Goal: Navigation & Orientation: Find specific page/section

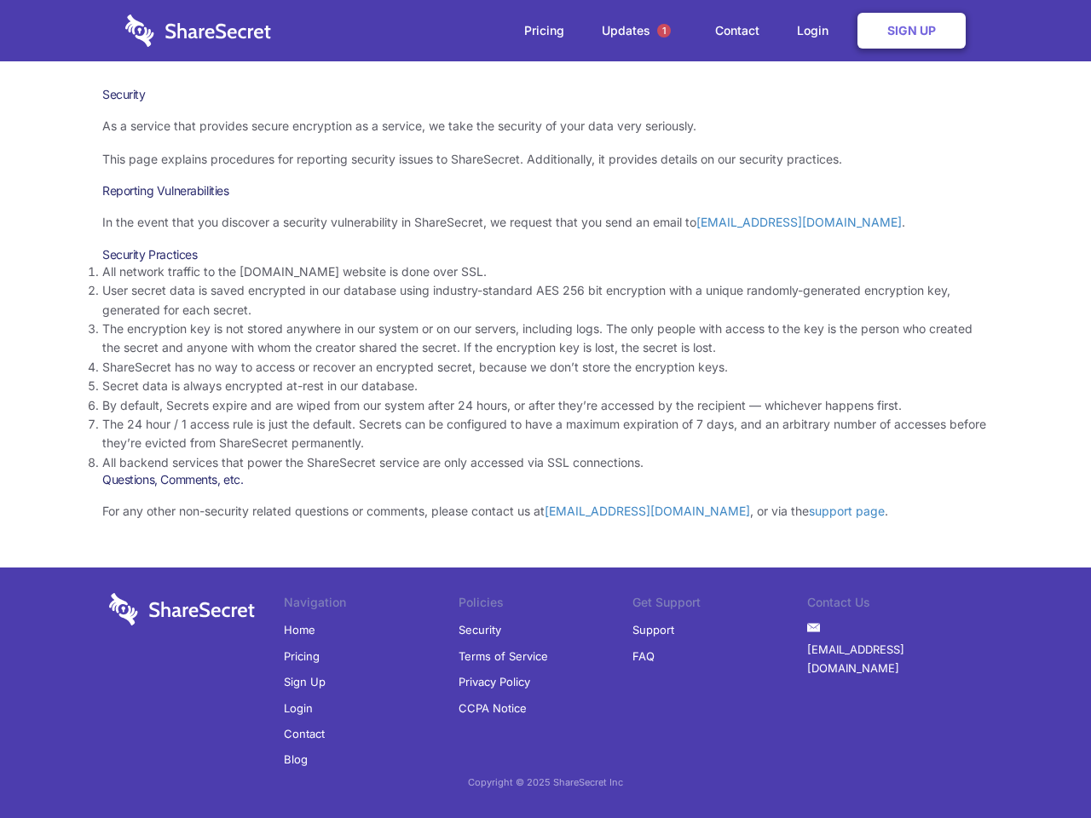
click at [545, 409] on li "By default, Secrets expire and are wiped from our system after 24 hours, or aft…" at bounding box center [545, 405] width 886 height 19
click at [664, 31] on span "1" at bounding box center [664, 31] width 14 height 14
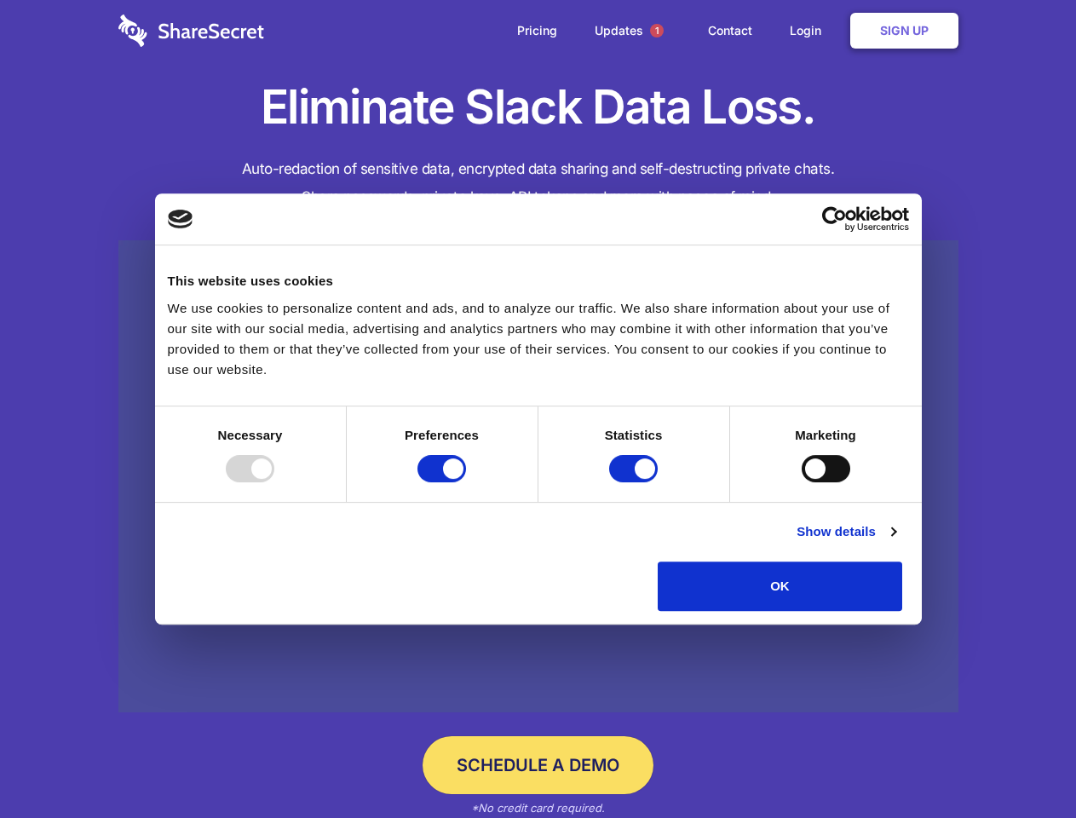
click at [274, 482] on div at bounding box center [250, 468] width 49 height 27
click at [466, 482] on input "Preferences" at bounding box center [442, 468] width 49 height 27
checkbox input "false"
click at [636, 482] on input "Statistics" at bounding box center [633, 468] width 49 height 27
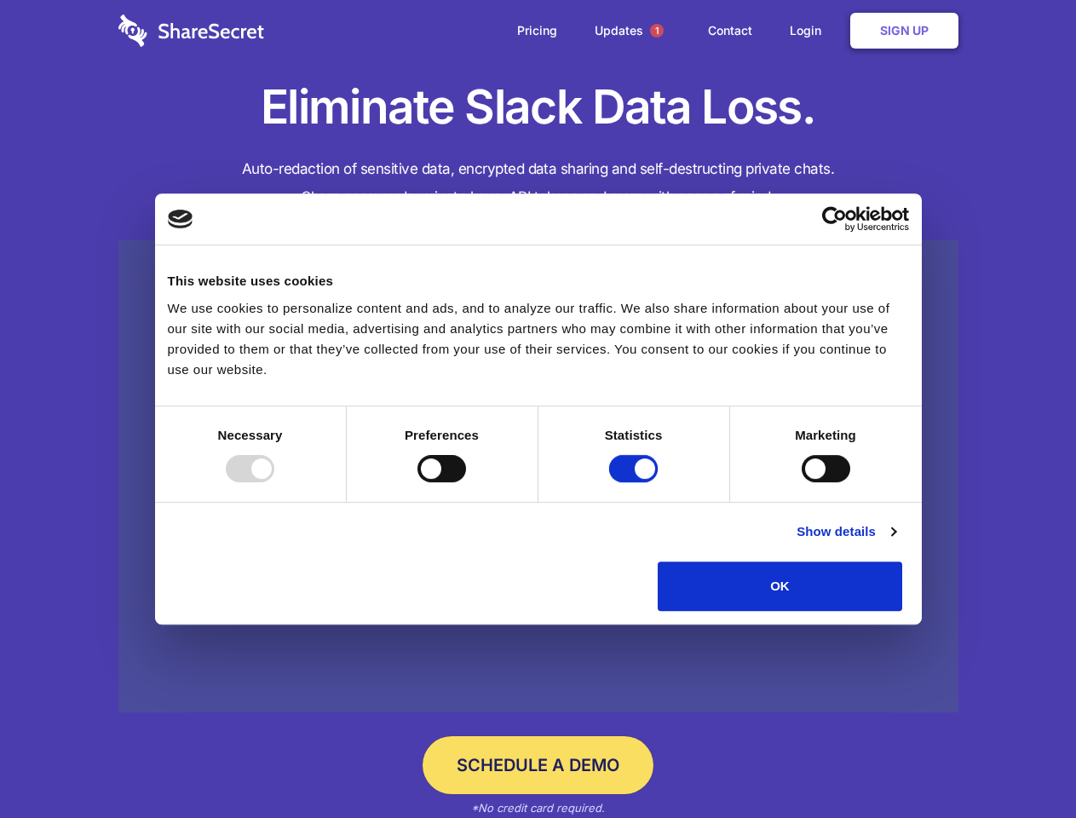
checkbox input "false"
click at [802, 482] on input "Marketing" at bounding box center [826, 468] width 49 height 27
checkbox input "true"
click at [896, 542] on link "Show details" at bounding box center [846, 531] width 99 height 20
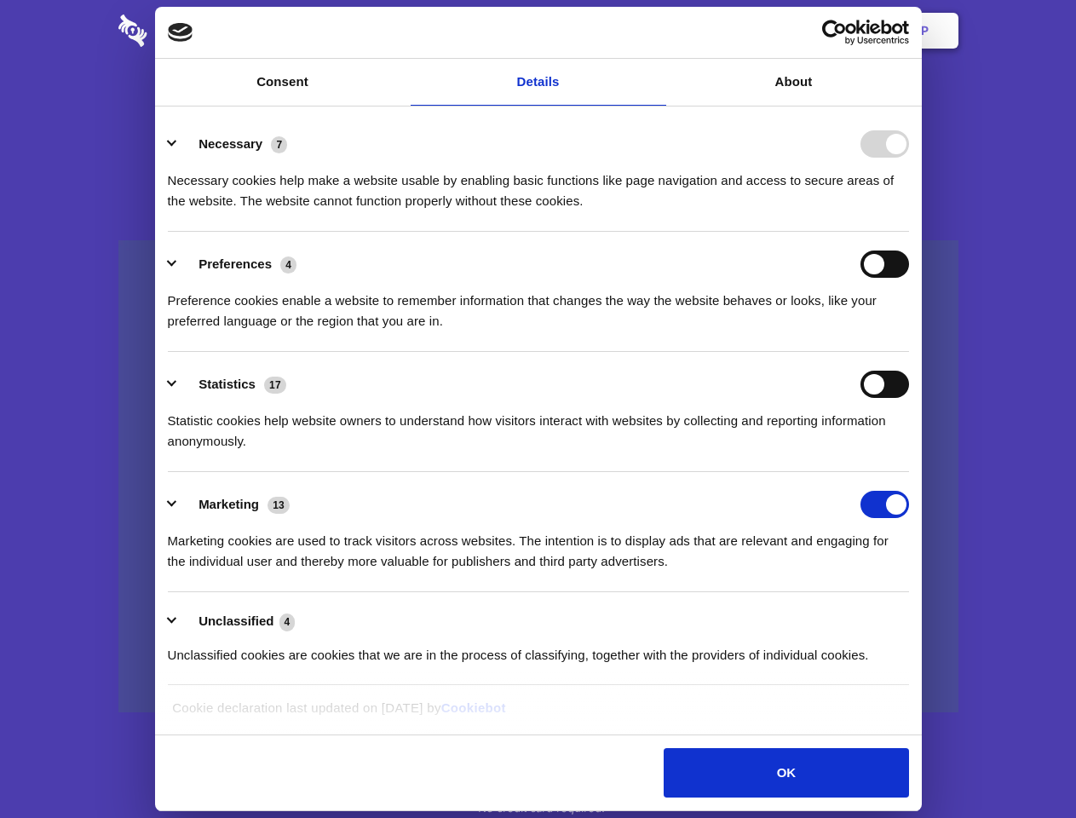
click at [909, 232] on li "Necessary 7 Necessary cookies help make a website usable by enabling basic func…" at bounding box center [538, 172] width 741 height 120
